Goal: Use online tool/utility: Utilize a website feature to perform a specific function

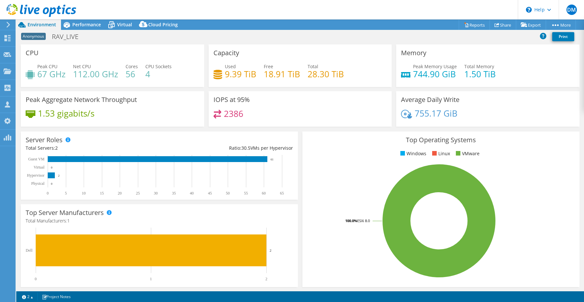
select select "USD"
click at [83, 28] on div "Performance" at bounding box center [83, 24] width 45 height 10
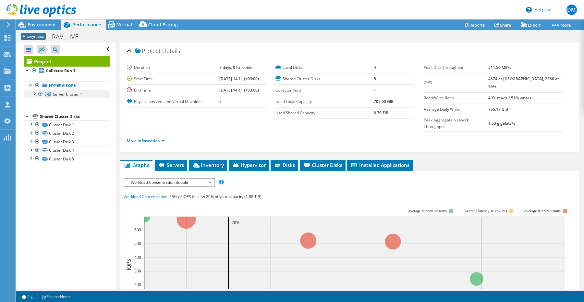
click at [34, 93] on div at bounding box center [34, 93] width 6 height 6
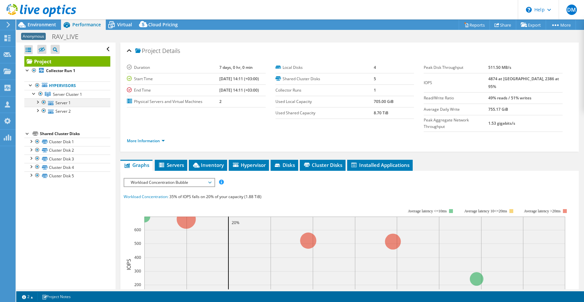
click at [38, 104] on div at bounding box center [37, 101] width 6 height 6
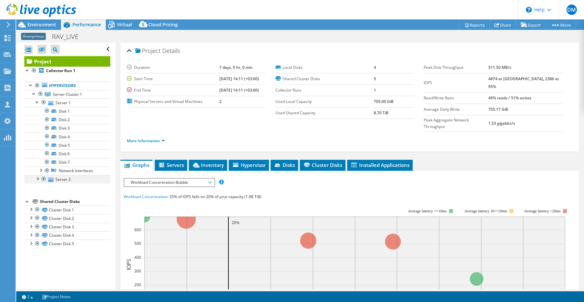
click at [39, 181] on div at bounding box center [37, 178] width 6 height 6
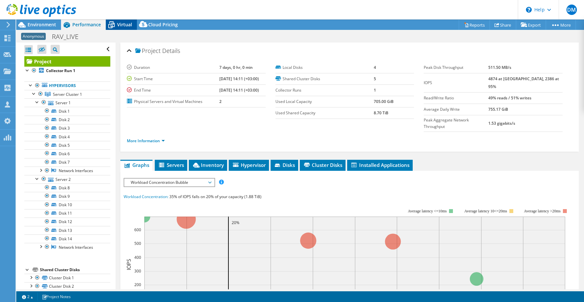
click at [118, 25] on span "Virtual" at bounding box center [124, 24] width 15 height 6
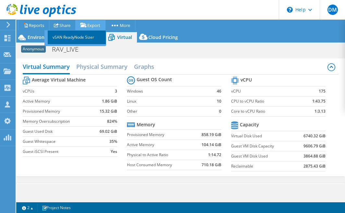
click at [84, 35] on link "vSAN ReadyNode Sizer" at bounding box center [77, 38] width 58 height 14
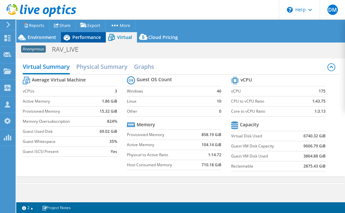
click at [83, 41] on div "Performance" at bounding box center [83, 37] width 45 height 10
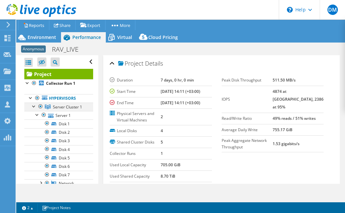
click at [34, 106] on div at bounding box center [34, 106] width 6 height 6
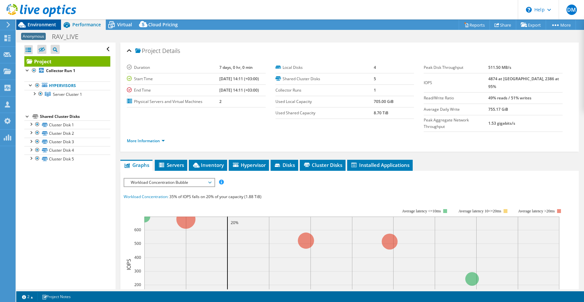
click at [37, 25] on span "Environment" at bounding box center [42, 24] width 29 height 6
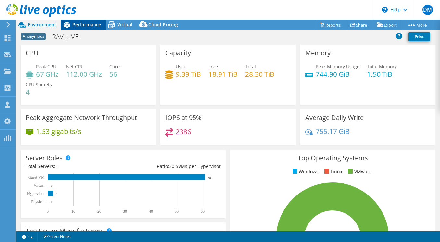
click at [89, 24] on span "Performance" at bounding box center [86, 24] width 29 height 6
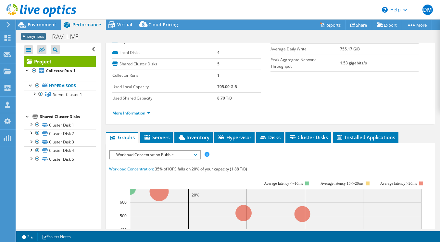
scroll to position [74, 0]
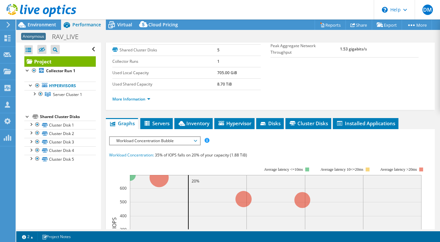
click at [189, 139] on span "Workload Concentration Bubble" at bounding box center [154, 141] width 83 height 8
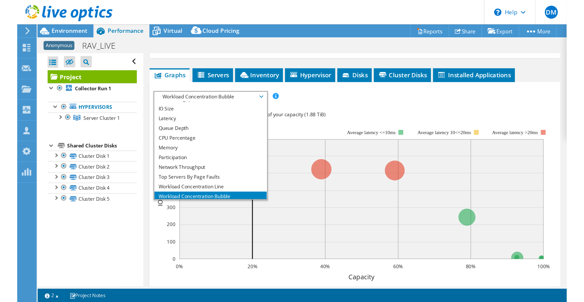
scroll to position [23, 0]
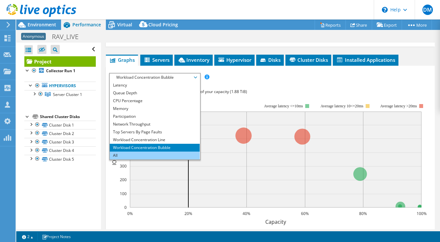
click at [162, 153] on li "All" at bounding box center [155, 155] width 90 height 8
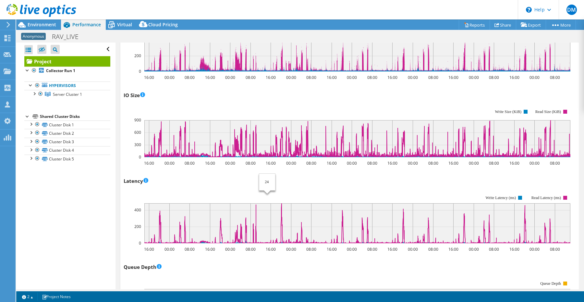
scroll to position [0, 0]
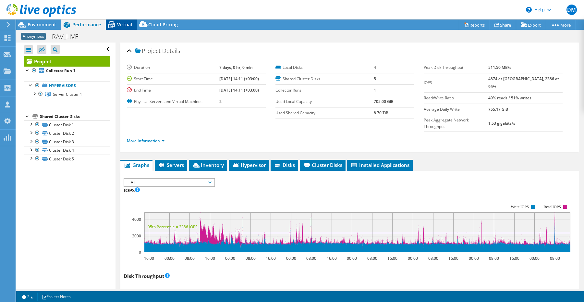
click at [122, 22] on span "Virtual" at bounding box center [124, 24] width 15 height 6
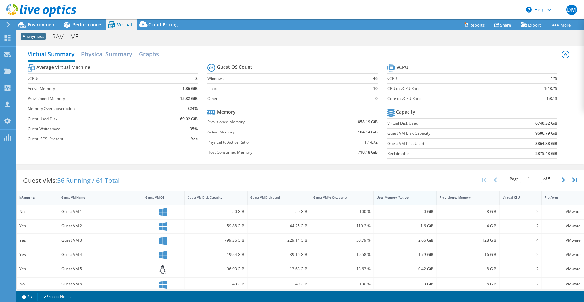
click at [398, 197] on div "Used Memory (Active)" at bounding box center [401, 197] width 49 height 4
click at [404, 197] on div "Used Memory (Active)" at bounding box center [401, 197] width 49 height 4
click at [456, 193] on div "Provisioned Memory" at bounding box center [464, 198] width 55 height 10
click at [460, 195] on div "Provisioned Memory" at bounding box center [464, 197] width 49 height 4
click at [515, 196] on div "Virtual CPU" at bounding box center [517, 197] width 28 height 4
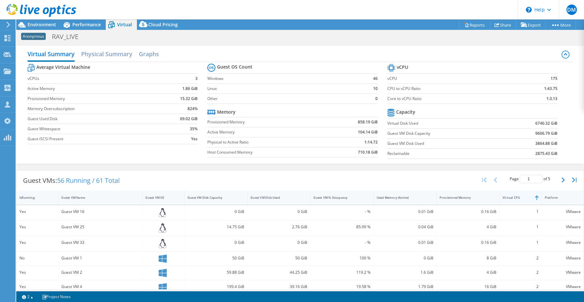
click at [515, 196] on div "Virtual CPU" at bounding box center [517, 197] width 28 height 4
click at [439, 200] on div "Provisioned Memory" at bounding box center [464, 198] width 55 height 10
click at [448, 199] on div "Provisioned Memory" at bounding box center [464, 198] width 55 height 10
